Goal: Task Accomplishment & Management: Manage account settings

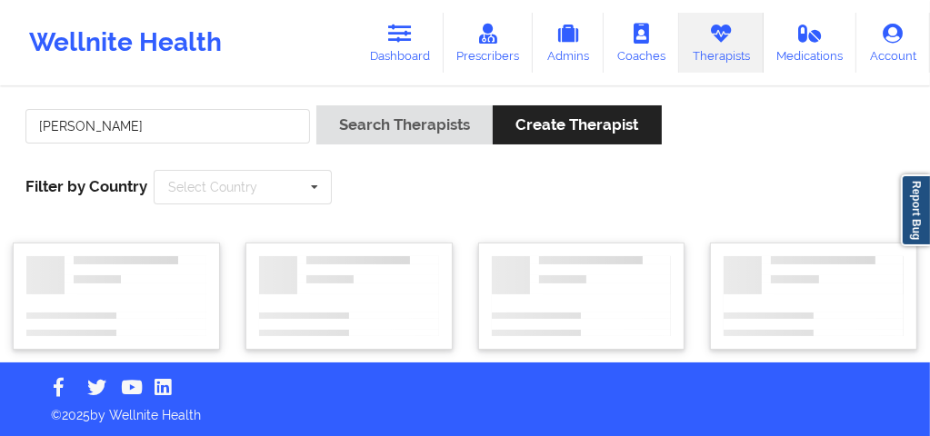
type input "Shawndel Springer"
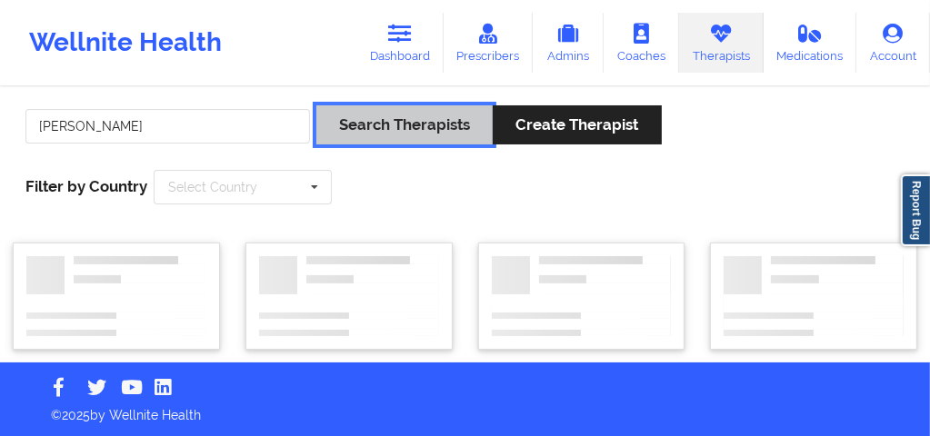
click at [420, 123] on button "Search Therapists" at bounding box center [404, 124] width 176 height 39
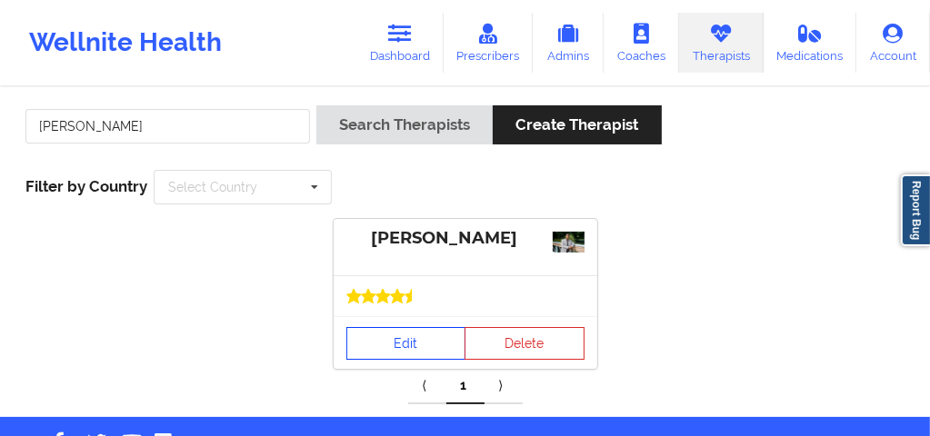
click at [414, 346] on link "Edit" at bounding box center [406, 343] width 120 height 33
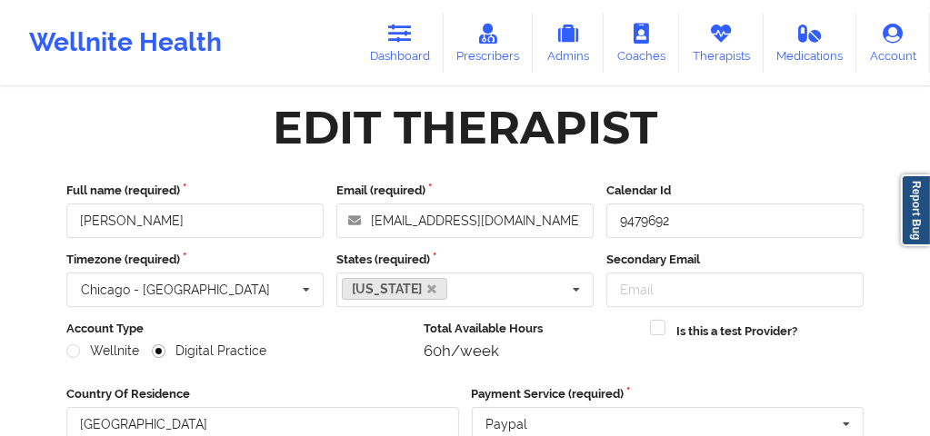
scroll to position [505, 0]
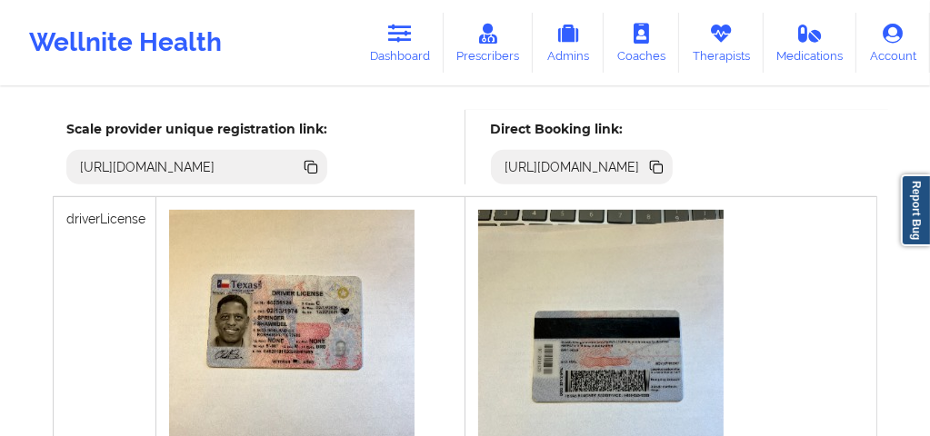
click at [662, 170] on icon at bounding box center [657, 168] width 9 height 9
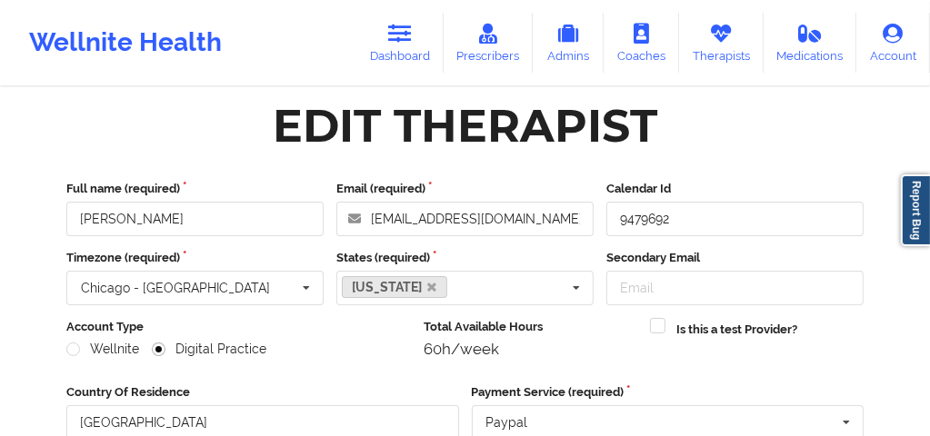
scroll to position [0, 0]
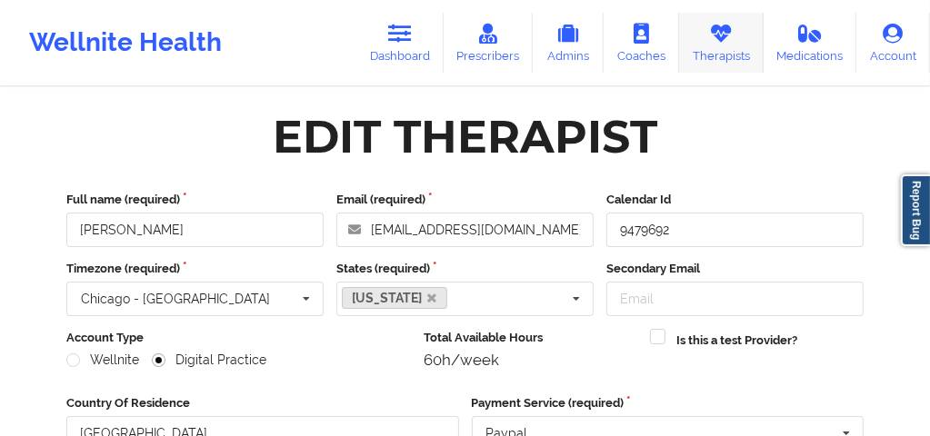
click at [710, 34] on icon at bounding box center [721, 34] width 24 height 20
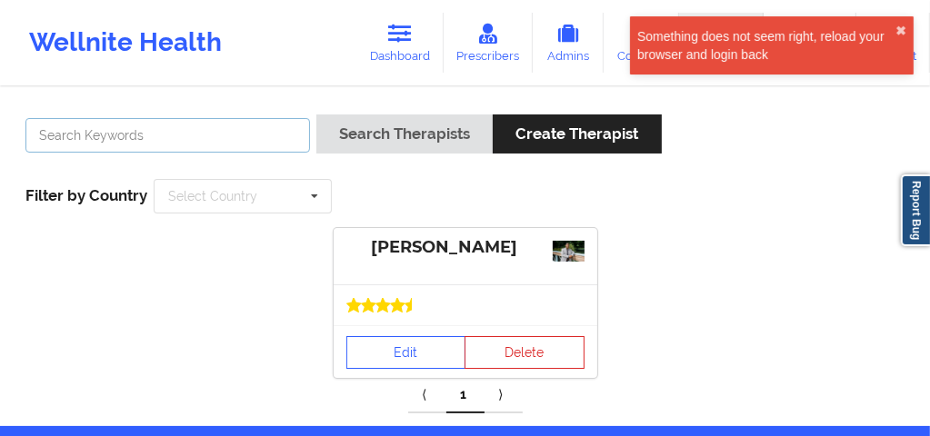
click at [217, 143] on input "text" at bounding box center [167, 135] width 284 height 35
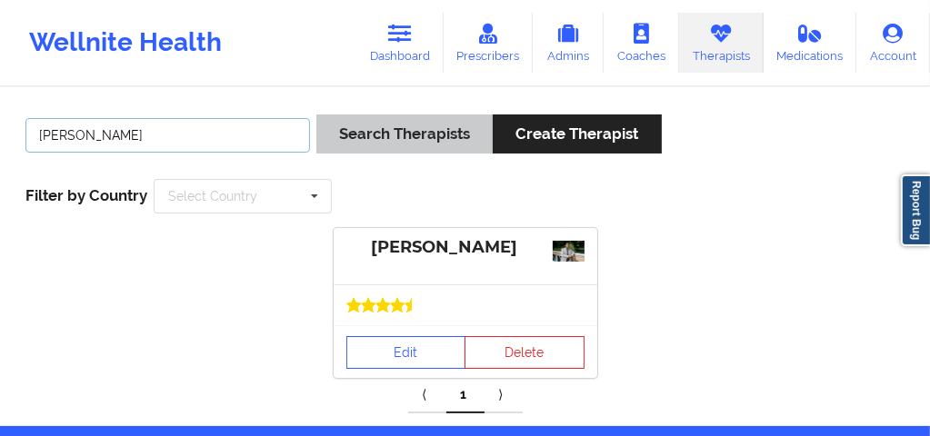
type input "[PERSON_NAME]"
click at [457, 130] on button "Search Therapists" at bounding box center [404, 133] width 176 height 39
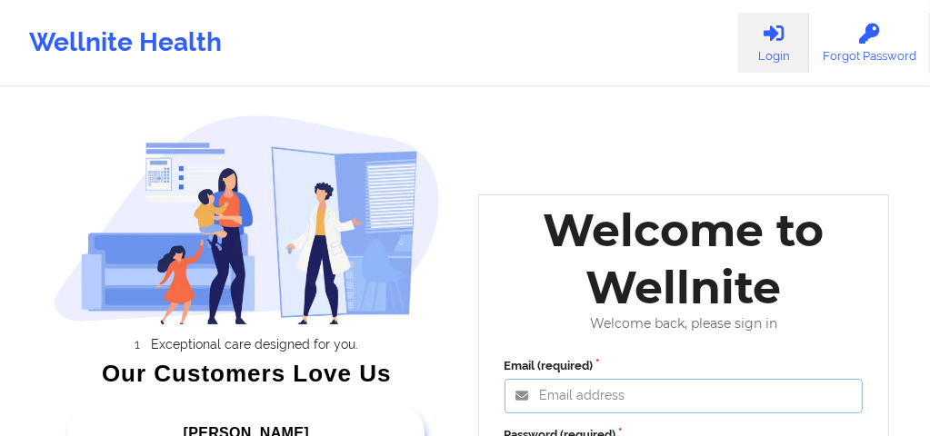
click at [542, 389] on input "Email (required)" at bounding box center [683, 396] width 359 height 35
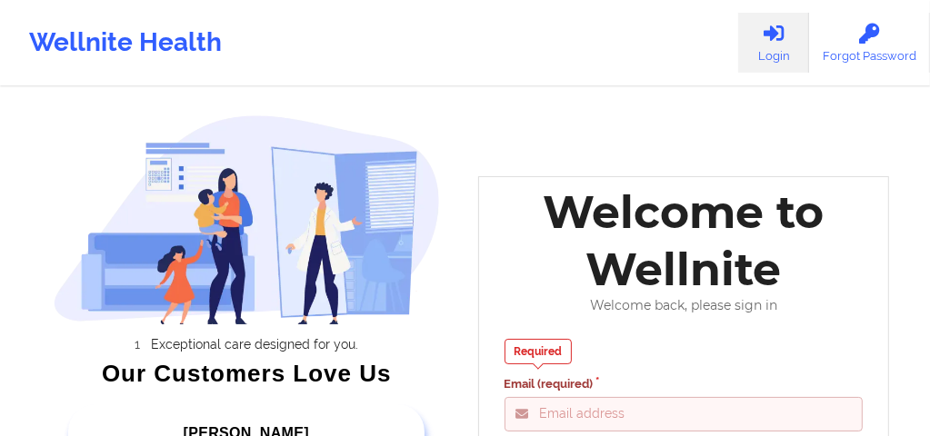
type input "[EMAIL_ADDRESS][DOMAIN_NAME]"
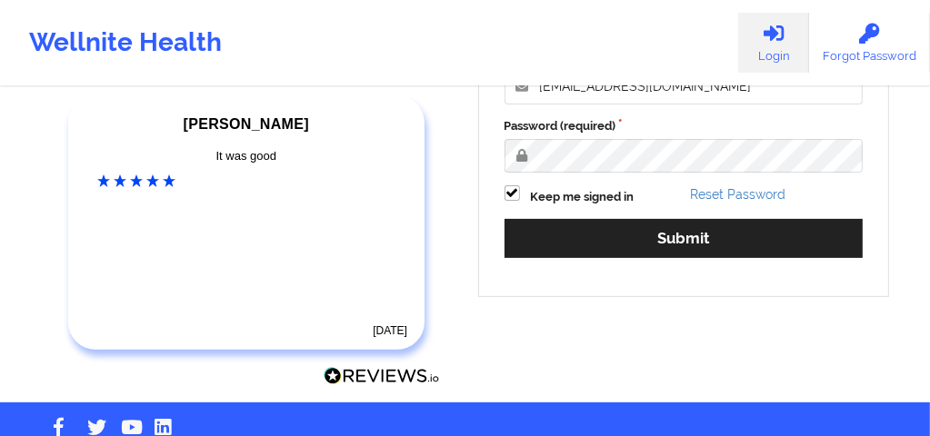
scroll to position [314, 0]
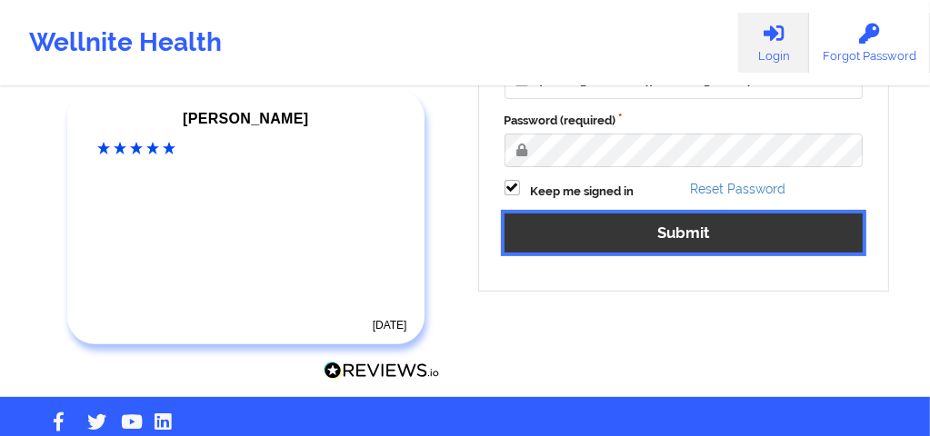
click at [587, 224] on button "Submit" at bounding box center [683, 233] width 359 height 39
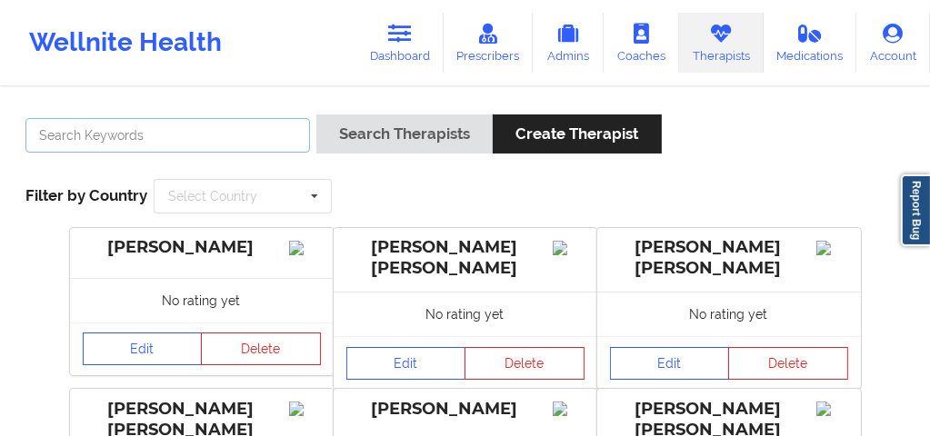
click at [228, 140] on input "text" at bounding box center [167, 135] width 284 height 35
type input "[PERSON_NAME]"
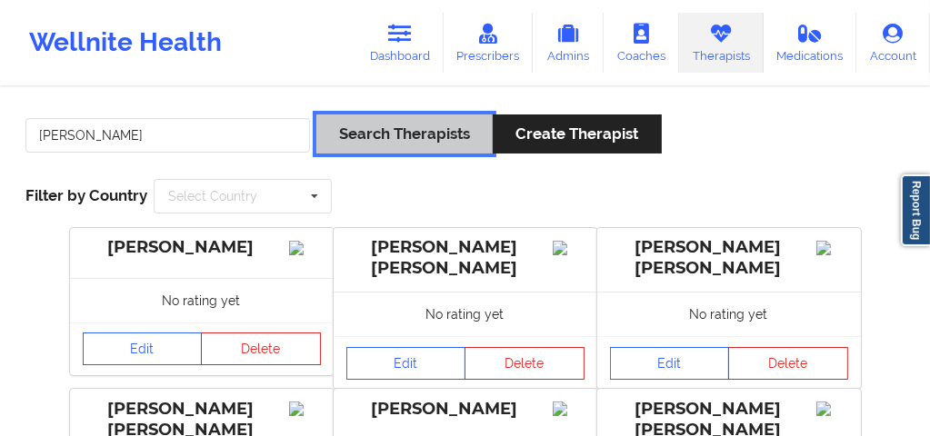
click at [385, 134] on button "Search Therapists" at bounding box center [404, 133] width 176 height 39
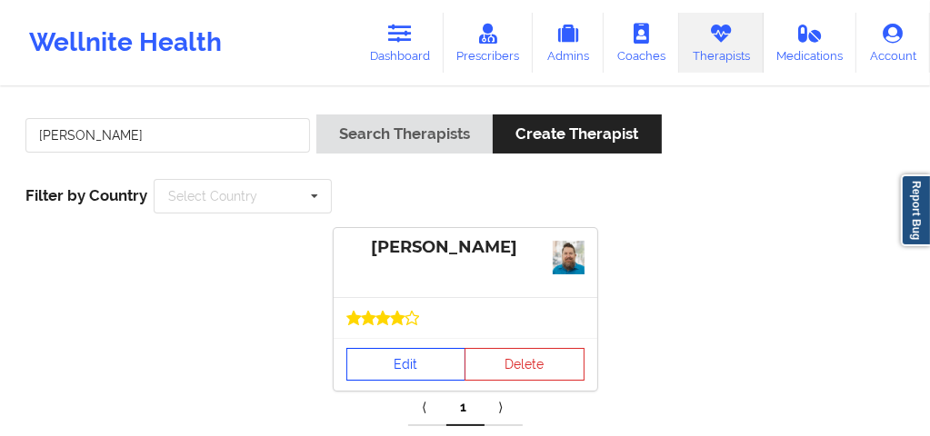
click at [416, 355] on link "Edit" at bounding box center [406, 364] width 120 height 33
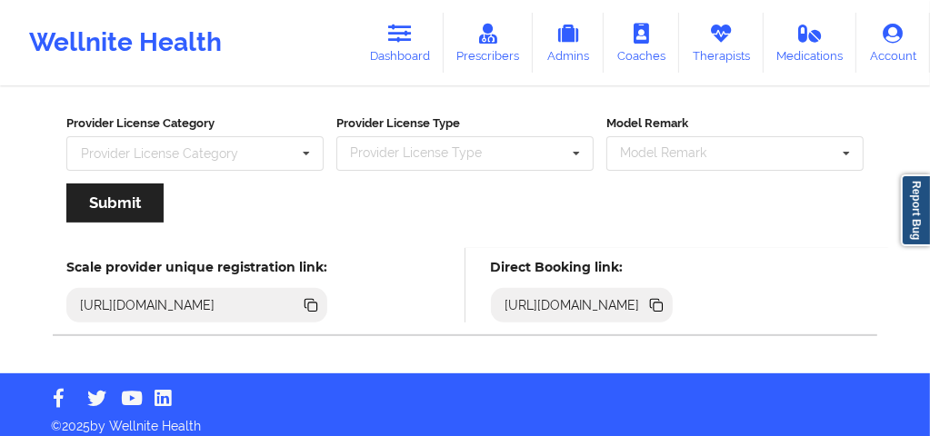
scroll to position [403, 0]
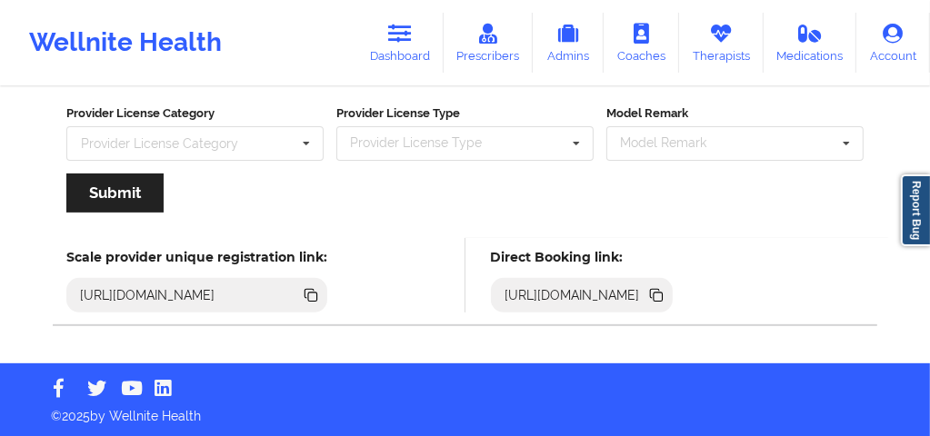
click at [662, 293] on icon at bounding box center [657, 297] width 9 height 9
click at [662, 297] on icon at bounding box center [657, 297] width 9 height 9
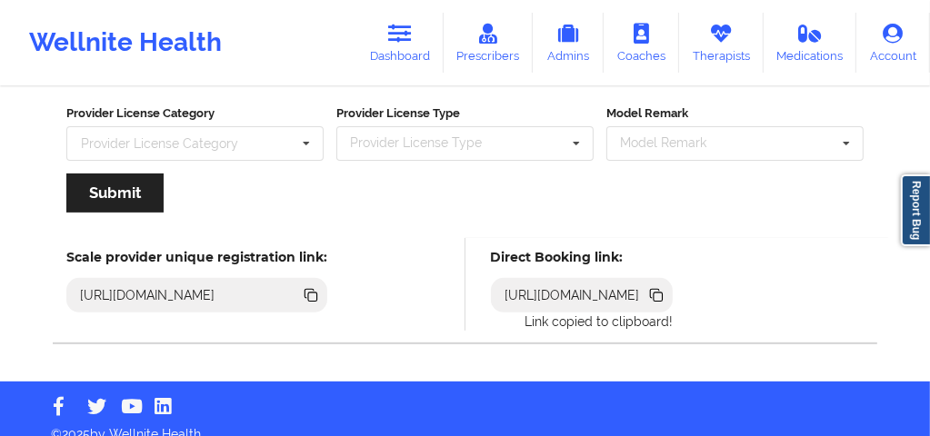
click at [662, 297] on icon at bounding box center [657, 297] width 9 height 9
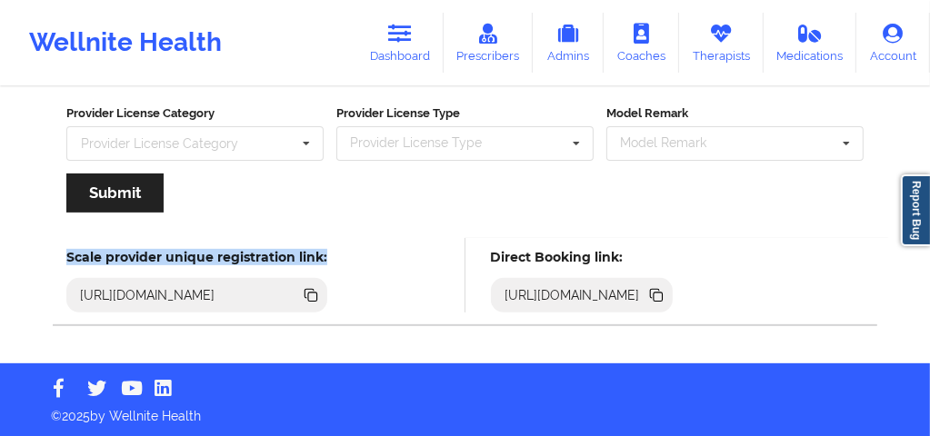
drag, startPoint x: 329, startPoint y: 254, endPoint x: 69, endPoint y: 253, distance: 259.9
click at [69, 253] on h5 "Scale provider unique registration link:" at bounding box center [196, 257] width 261 height 16
copy h5 "Scale provider unique registration link:"
click at [712, 57] on link "Therapists" at bounding box center [721, 43] width 85 height 60
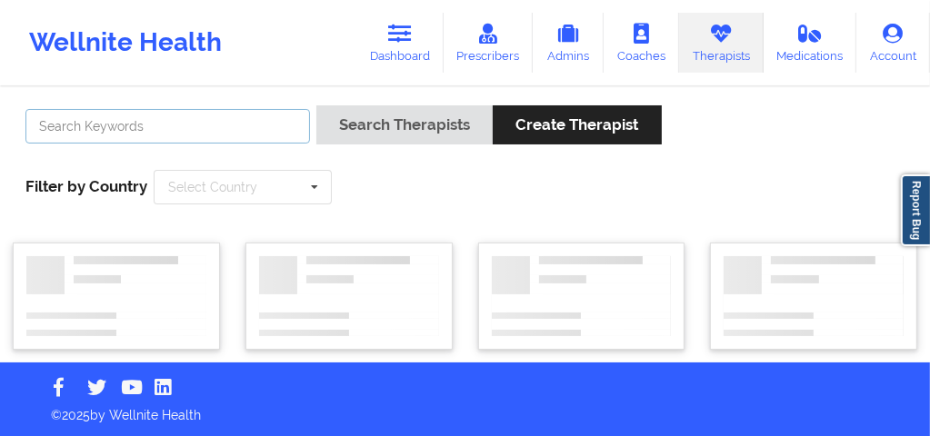
click at [254, 123] on input "text" at bounding box center [167, 126] width 284 height 35
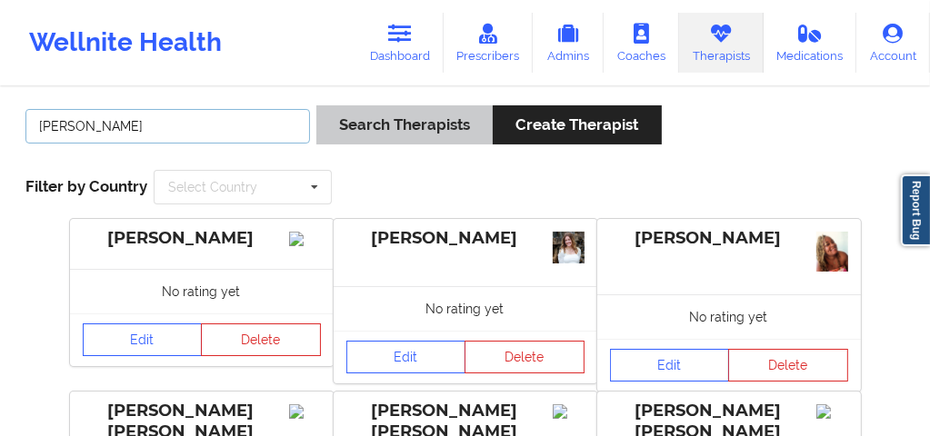
type input "[PERSON_NAME]"
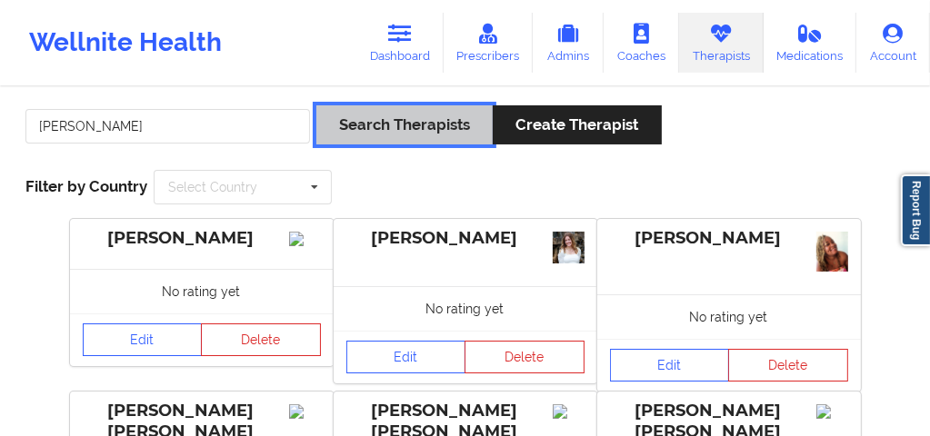
click at [394, 134] on button "Search Therapists" at bounding box center [404, 124] width 176 height 39
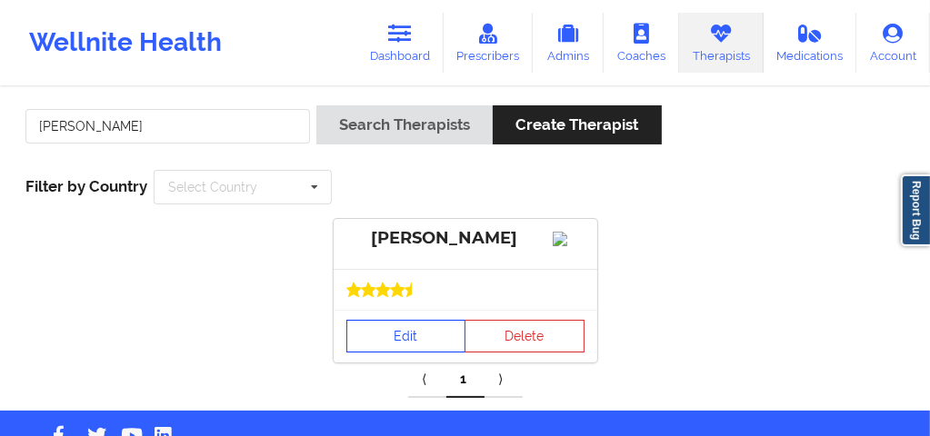
click at [396, 353] on link "Edit" at bounding box center [406, 336] width 120 height 33
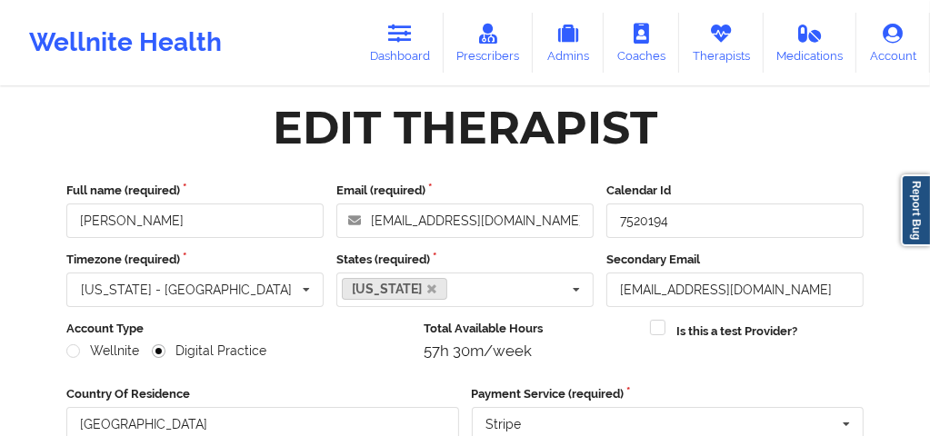
scroll to position [378, 0]
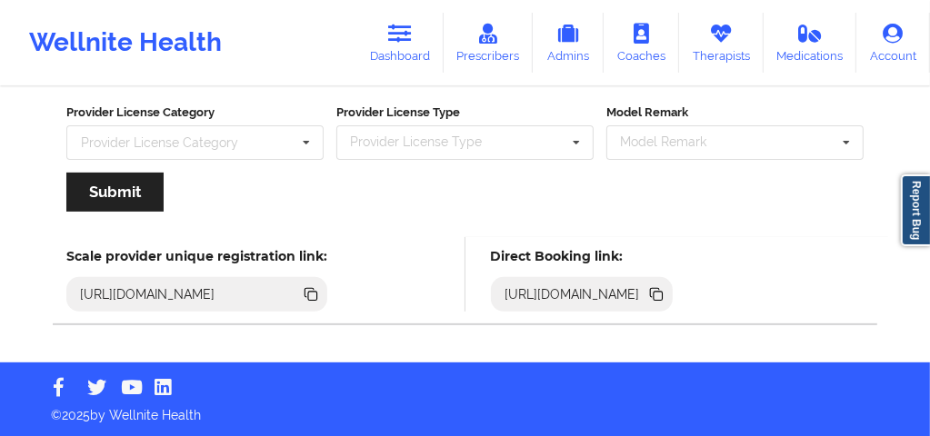
click at [660, 293] on icon at bounding box center [655, 292] width 9 height 9
click at [404, 33] on icon at bounding box center [400, 34] width 24 height 20
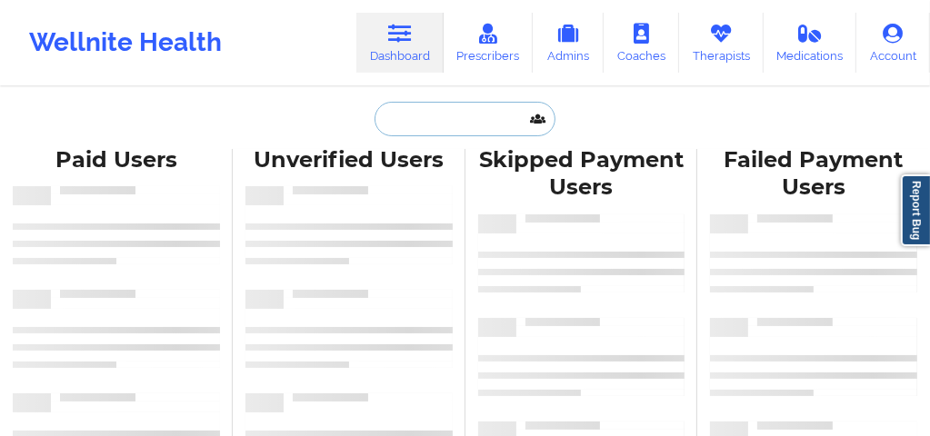
click at [421, 121] on input "text" at bounding box center [464, 119] width 180 height 35
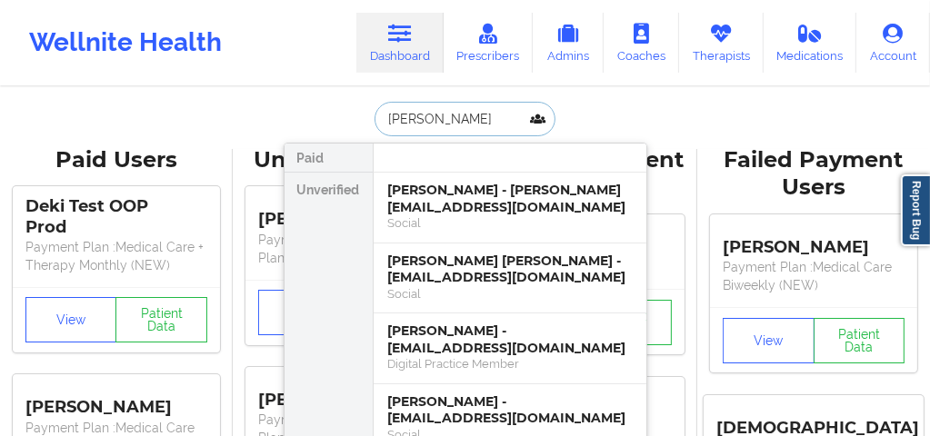
type input "[PERSON_NAME]"
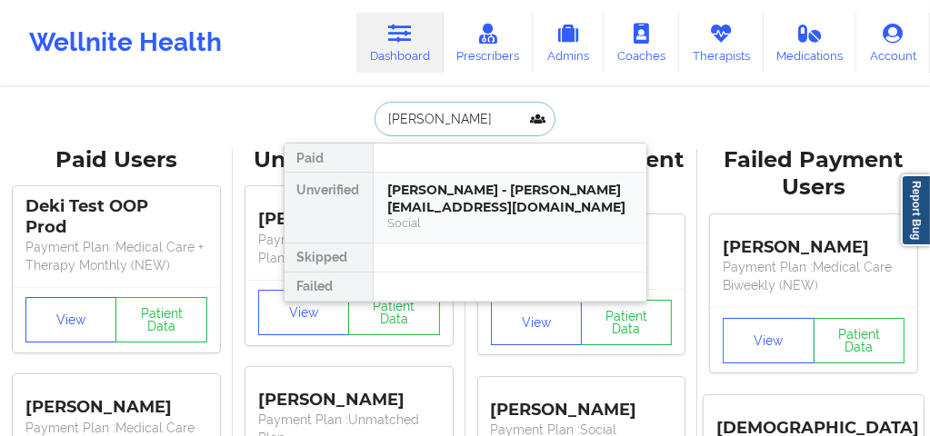
click at [425, 202] on div "[PERSON_NAME] - [PERSON_NAME][EMAIL_ADDRESS][DOMAIN_NAME]" at bounding box center [510, 199] width 244 height 34
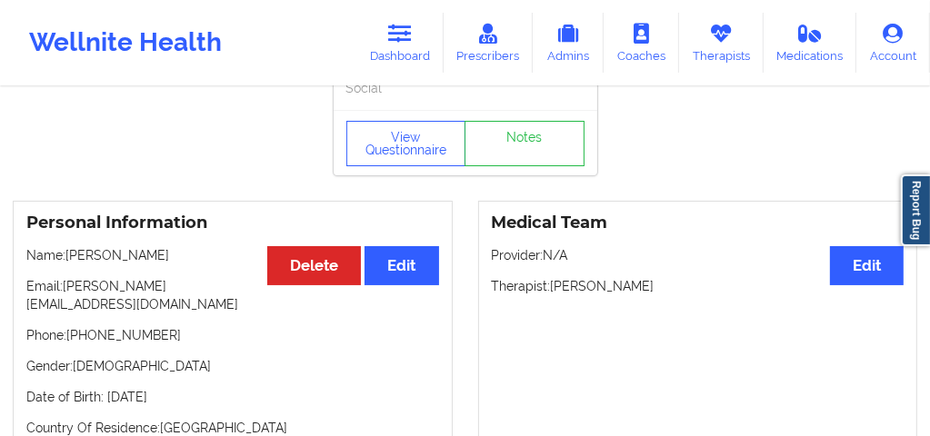
scroll to position [60, 0]
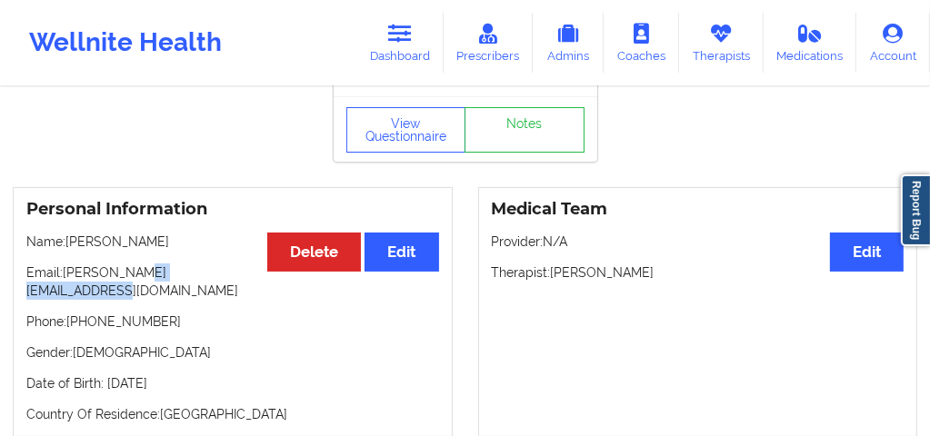
drag, startPoint x: 247, startPoint y: 280, endPoint x: 132, endPoint y: 277, distance: 115.4
click at [132, 277] on p "Email: [PERSON_NAME][EMAIL_ADDRESS][DOMAIN_NAME]" at bounding box center [232, 282] width 413 height 36
drag, startPoint x: 68, startPoint y: 276, endPoint x: 244, endPoint y: 276, distance: 175.4
click at [244, 276] on p "Email: [PERSON_NAME][EMAIL_ADDRESS][DOMAIN_NAME]" at bounding box center [232, 282] width 413 height 36
copy p "[PERSON_NAME][EMAIL_ADDRESS][DOMAIN_NAME]"
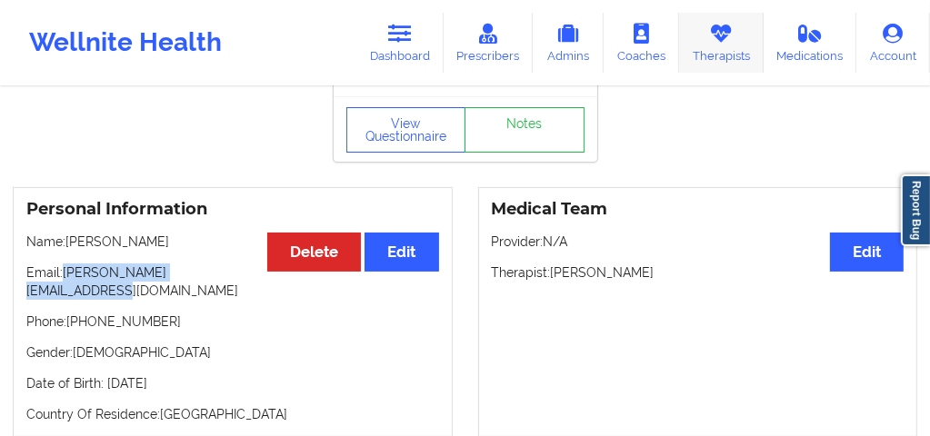
click at [720, 36] on icon at bounding box center [721, 34] width 24 height 20
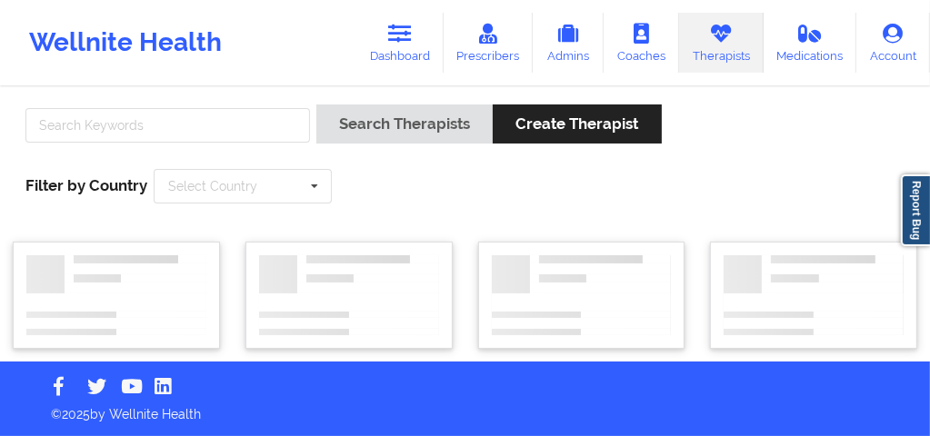
scroll to position [9, 0]
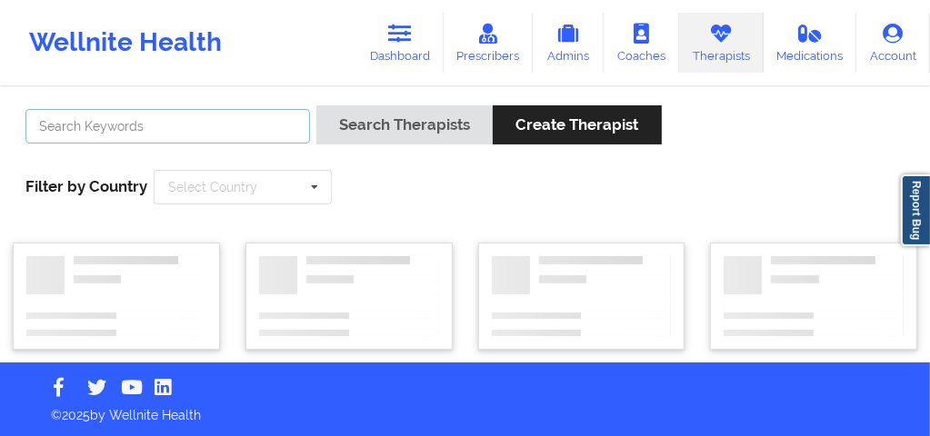
click at [239, 121] on input "text" at bounding box center [167, 126] width 284 height 35
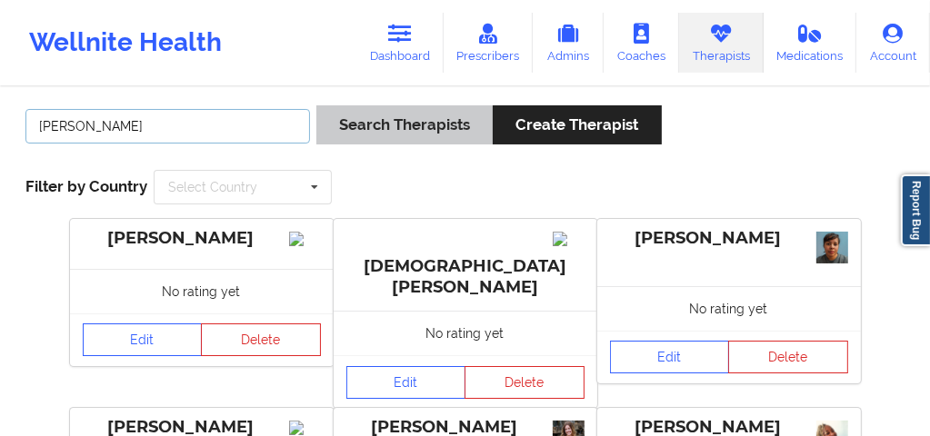
type input "[PERSON_NAME]"
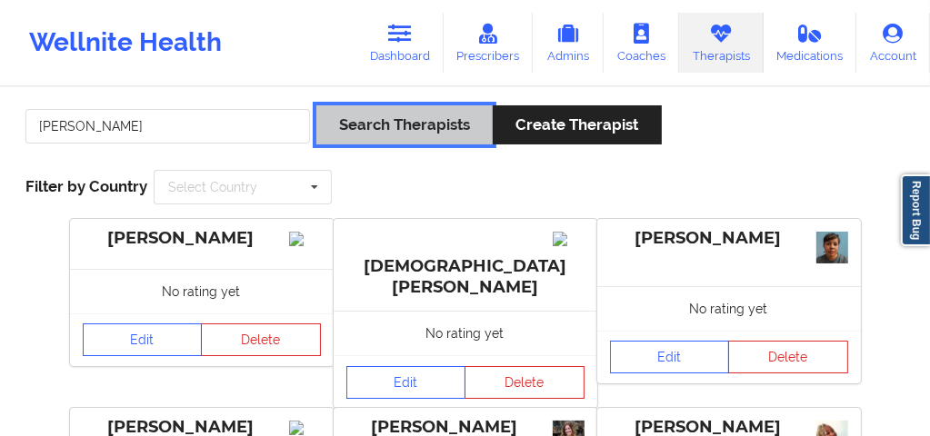
click at [430, 131] on button "Search Therapists" at bounding box center [404, 124] width 176 height 39
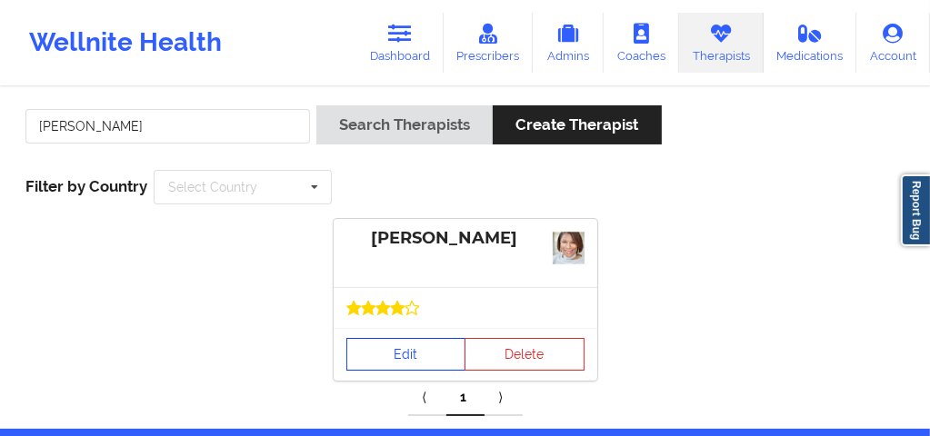
click at [411, 360] on link "Edit" at bounding box center [406, 354] width 120 height 33
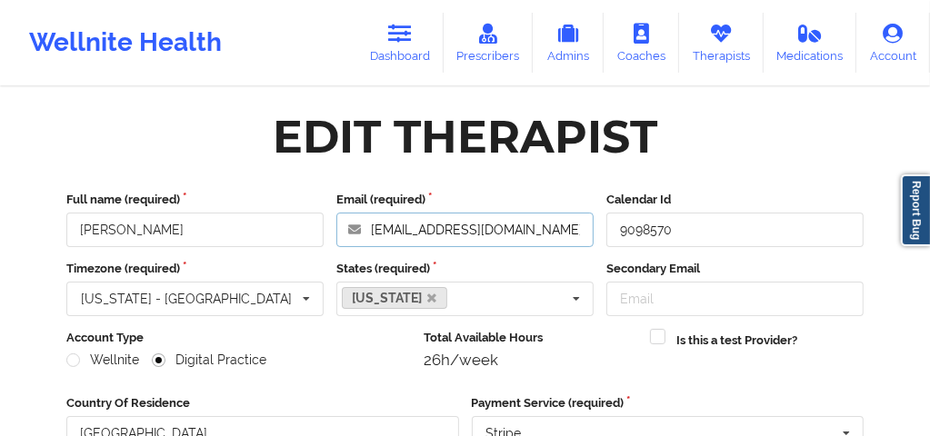
drag, startPoint x: 535, startPoint y: 234, endPoint x: 352, endPoint y: 234, distance: 183.5
click at [352, 234] on input "[EMAIL_ADDRESS][DOMAIN_NAME]" at bounding box center [464, 230] width 257 height 35
click at [396, 30] on icon at bounding box center [400, 34] width 24 height 20
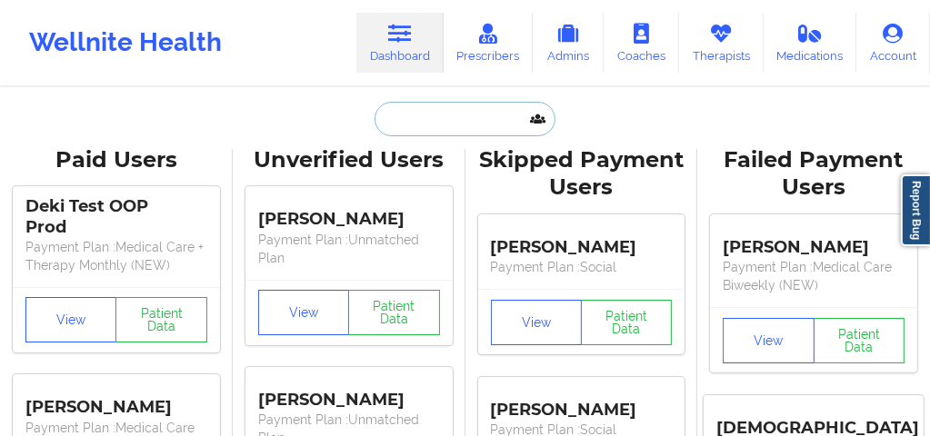
click at [408, 128] on input "text" at bounding box center [464, 119] width 180 height 35
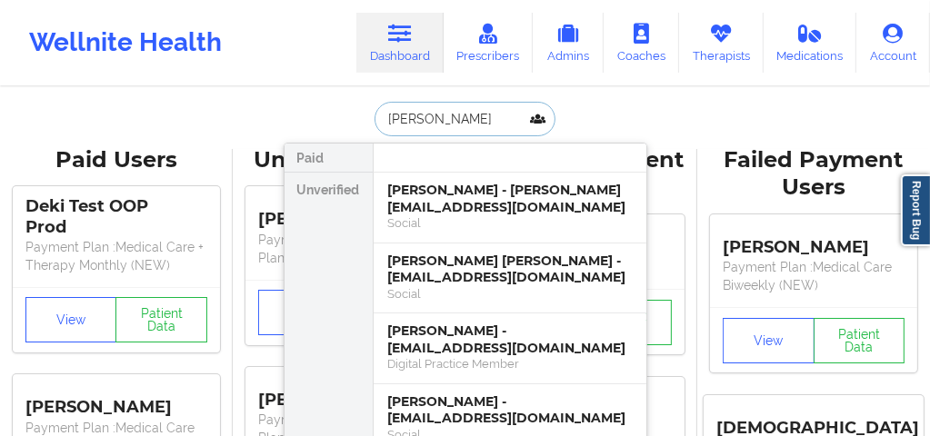
type input "[PERSON_NAME]"
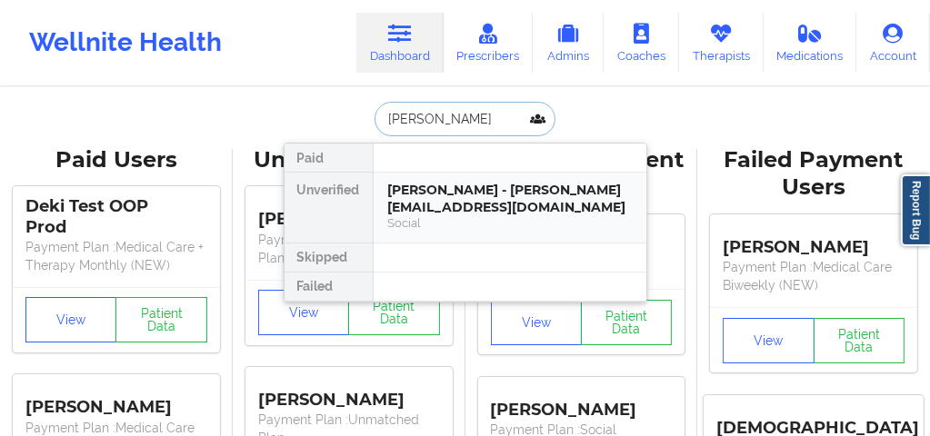
click at [423, 225] on div "Social" at bounding box center [510, 222] width 244 height 15
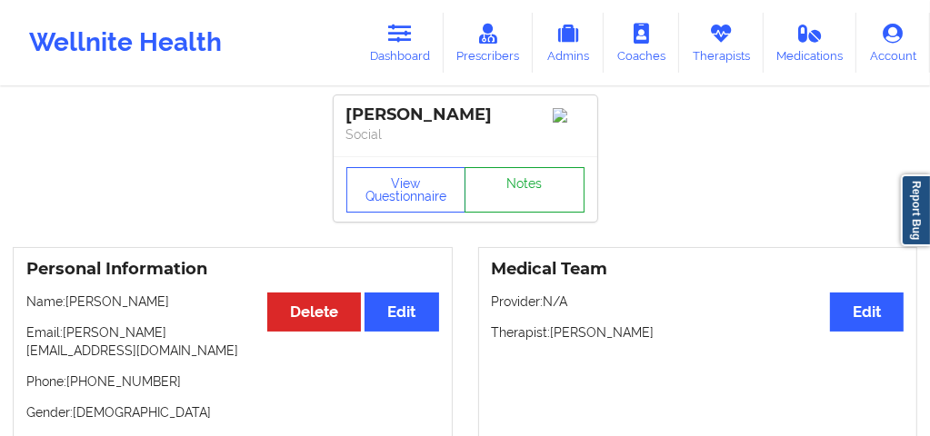
click at [514, 213] on link "Notes" at bounding box center [524, 189] width 120 height 45
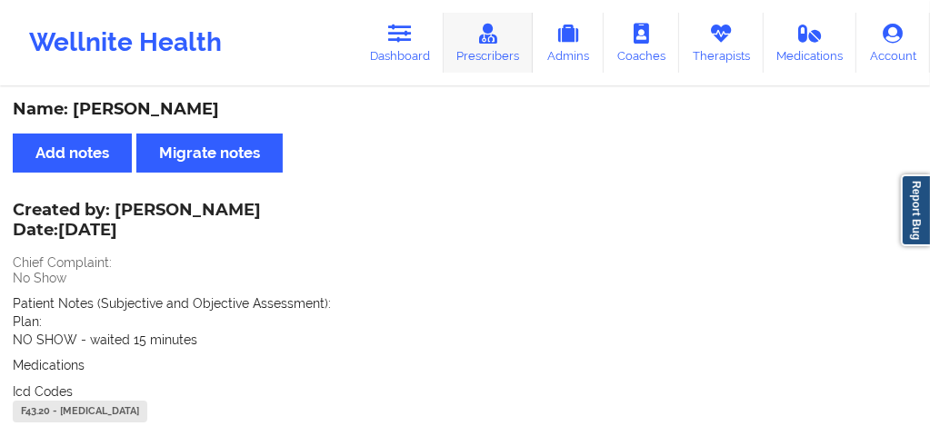
click at [480, 52] on link "Prescribers" at bounding box center [488, 43] width 90 height 60
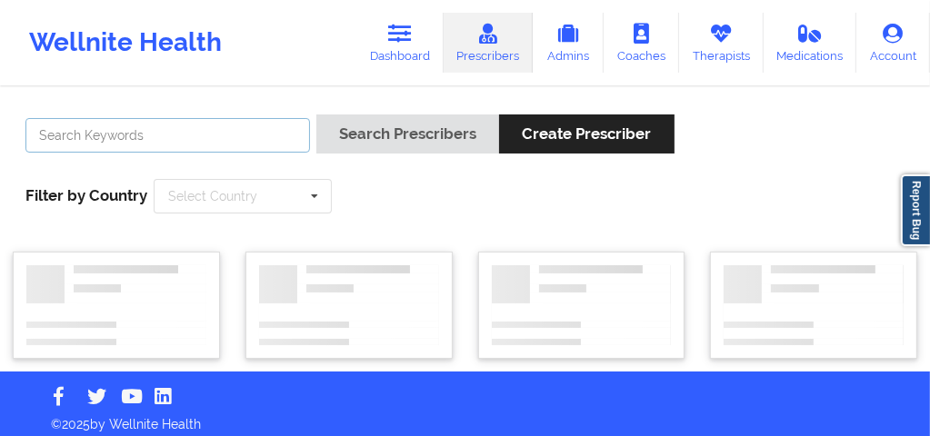
click at [193, 148] on input "text" at bounding box center [167, 135] width 284 height 35
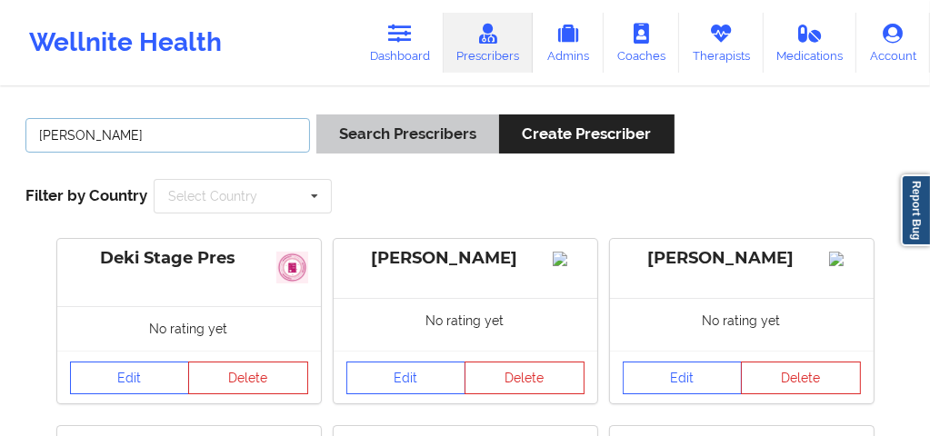
type input "[PERSON_NAME]"
click at [381, 140] on button "Search Prescribers" at bounding box center [407, 133] width 183 height 39
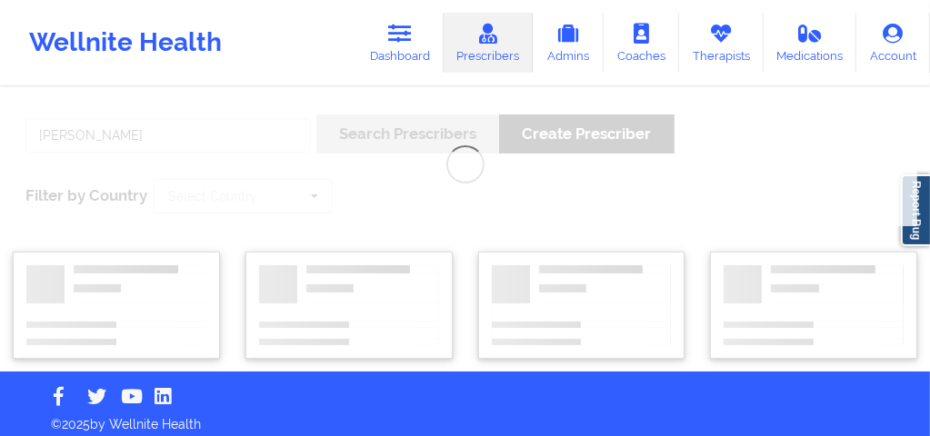
click at [381, 140] on div "[PERSON_NAME] Search Prescribers Create Prescriber Filter by Country Select Cou…" at bounding box center [465, 230] width 930 height 283
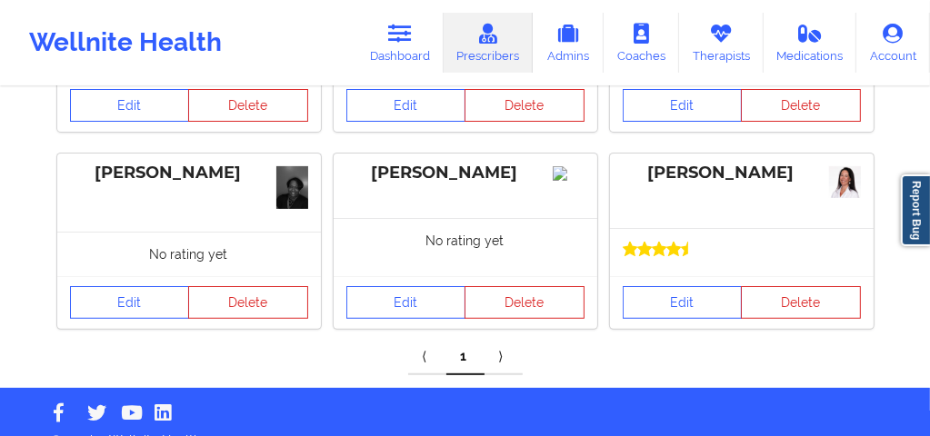
scroll to position [297, 0]
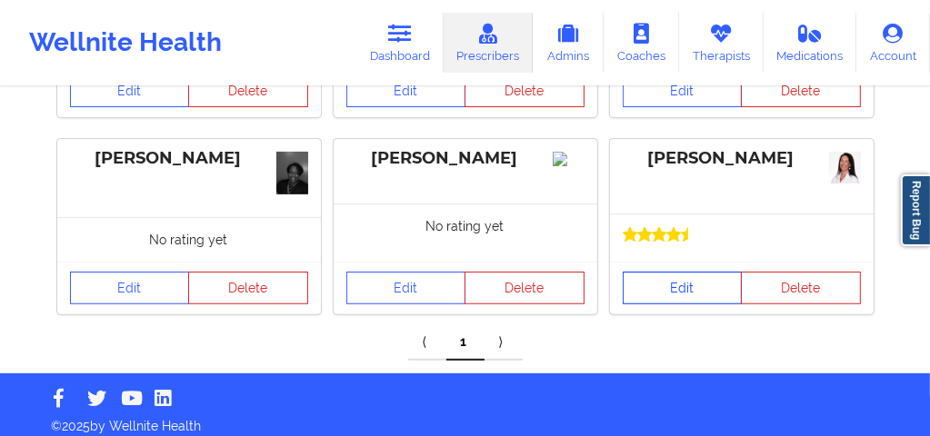
click at [658, 272] on link "Edit" at bounding box center [682, 288] width 120 height 33
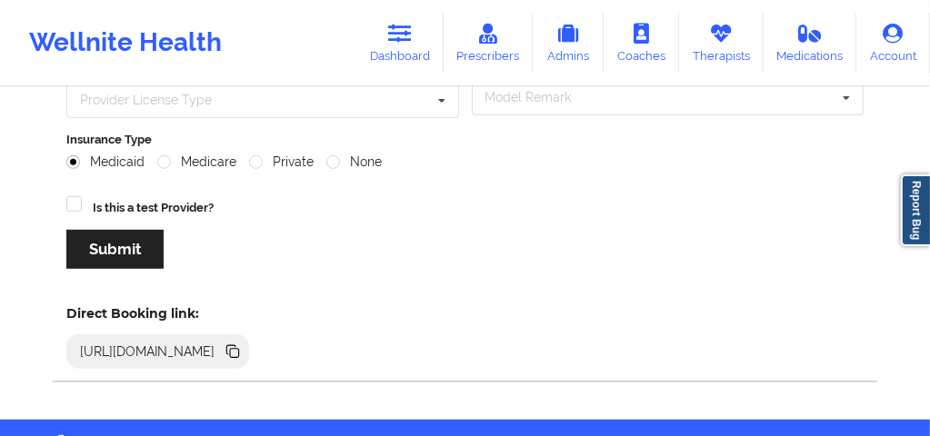
scroll to position [774, 0]
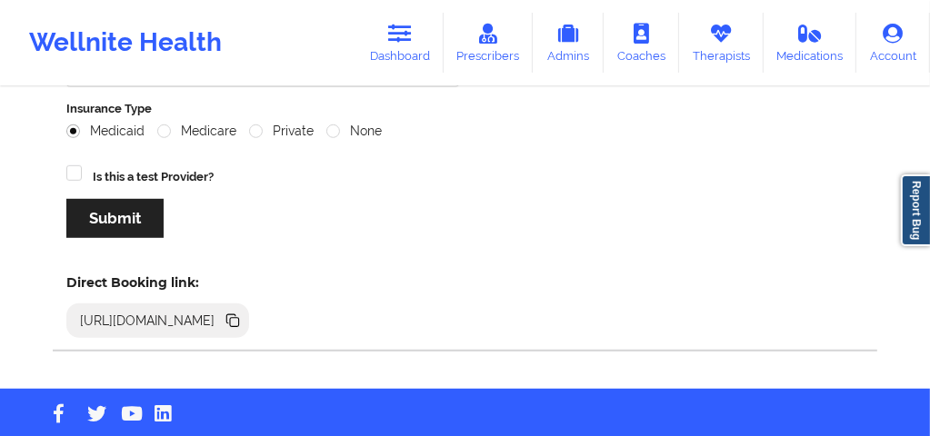
click at [239, 318] on icon at bounding box center [234, 322] width 9 height 9
